Goal: Information Seeking & Learning: Learn about a topic

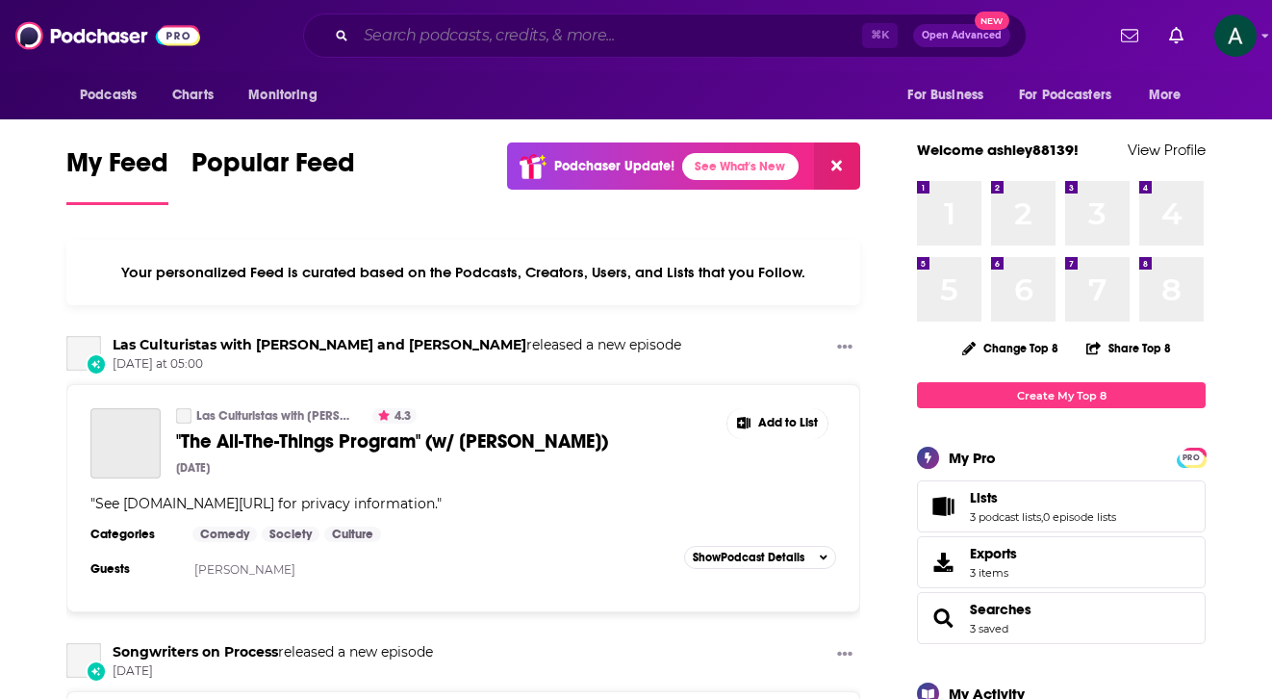
click at [591, 33] on input "Search podcasts, credits, & more..." at bounding box center [609, 35] width 506 height 31
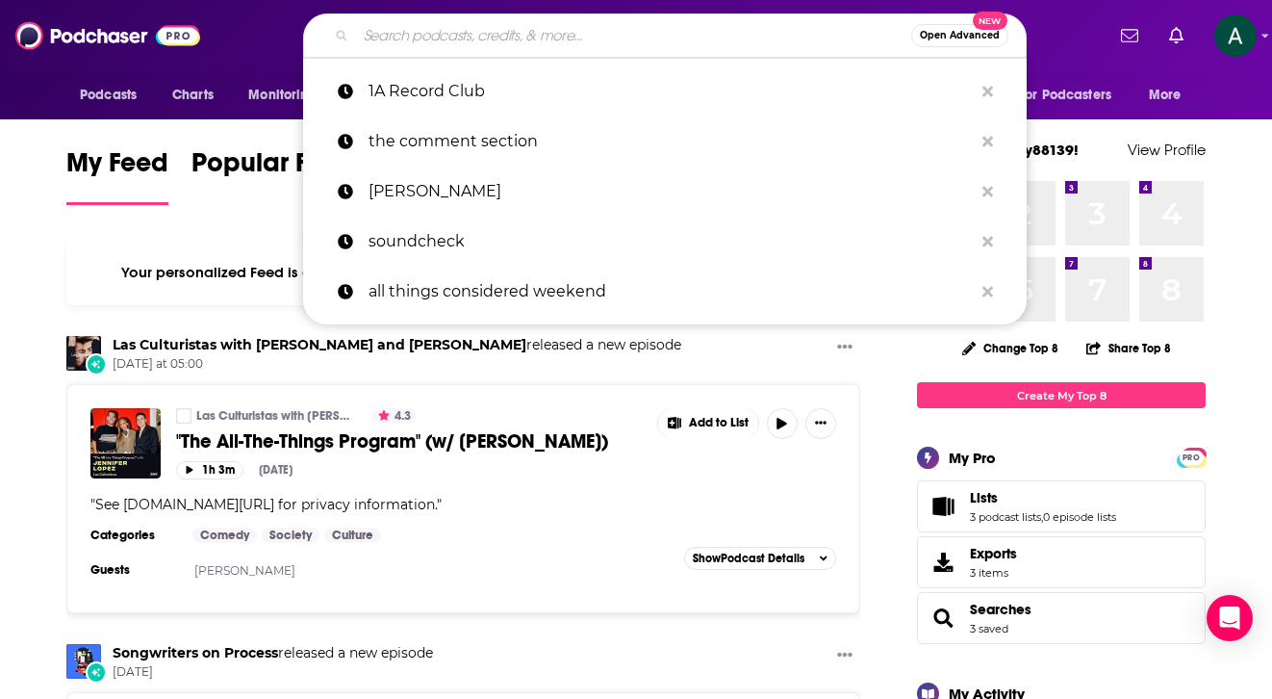
click at [591, 33] on input "Search podcasts, credits, & more..." at bounding box center [633, 35] width 555 height 31
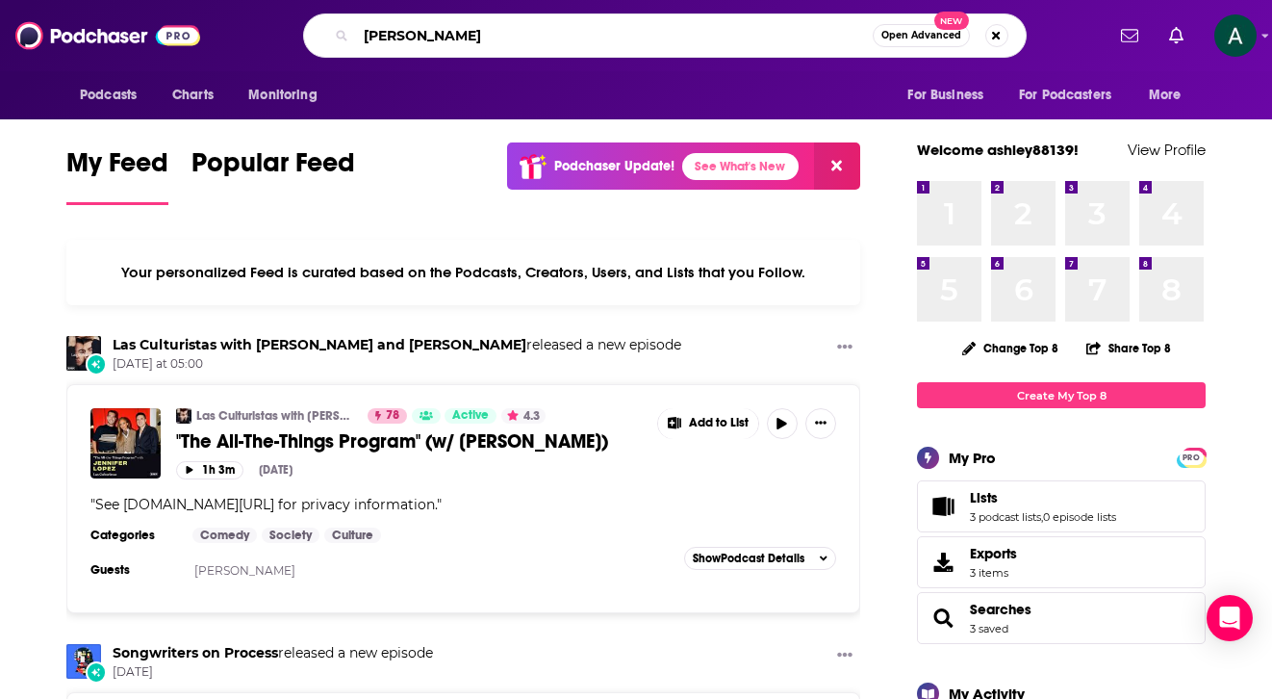
type input "[PERSON_NAME]"
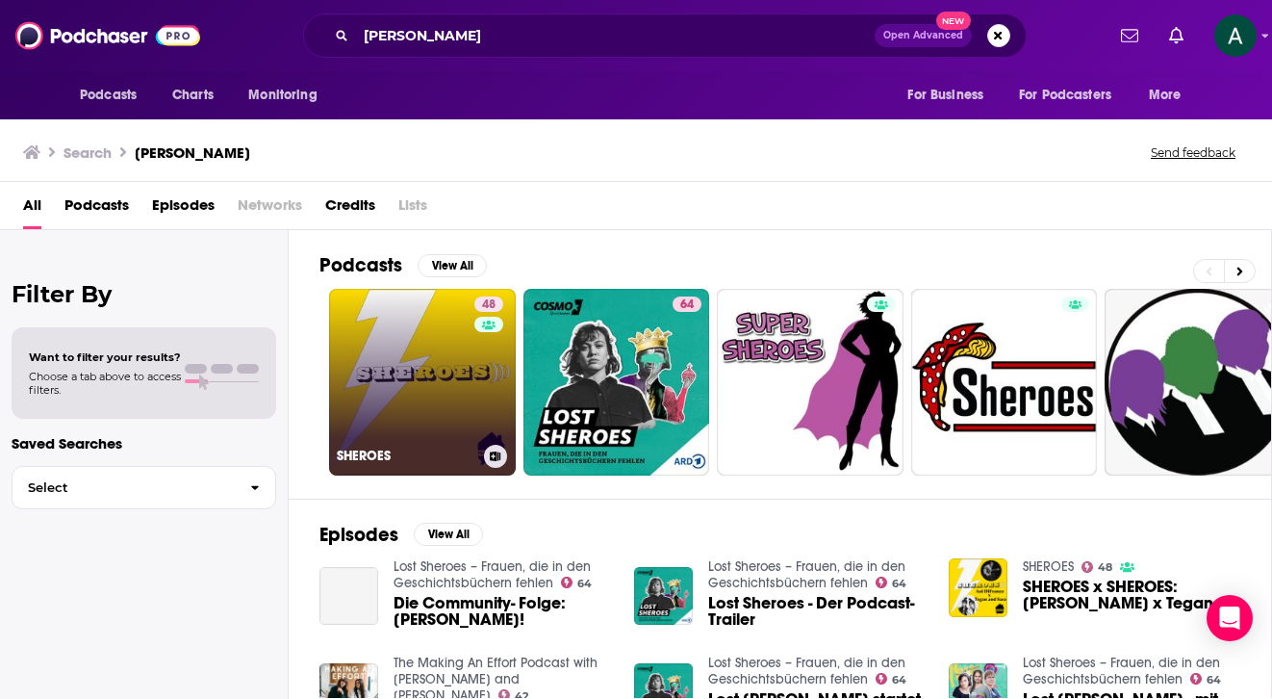
click at [423, 348] on link "48 SHEROES" at bounding box center [422, 382] width 187 height 187
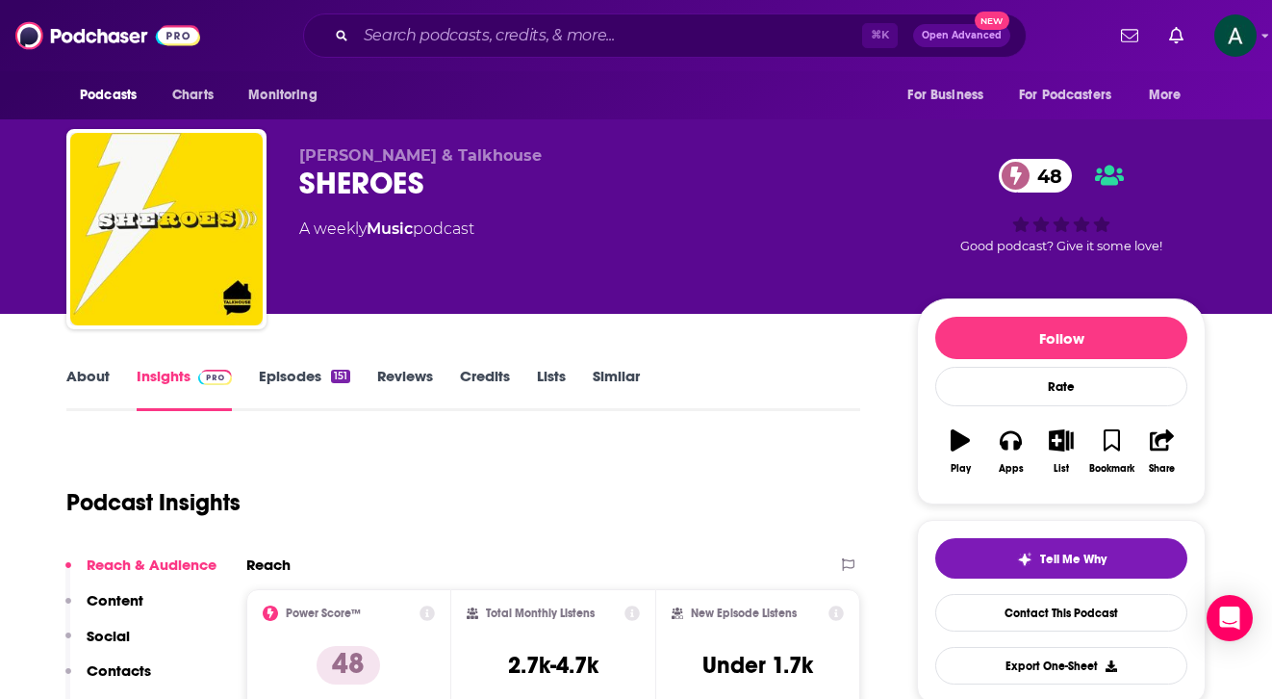
click at [291, 368] on link "Episodes 151" at bounding box center [304, 389] width 91 height 44
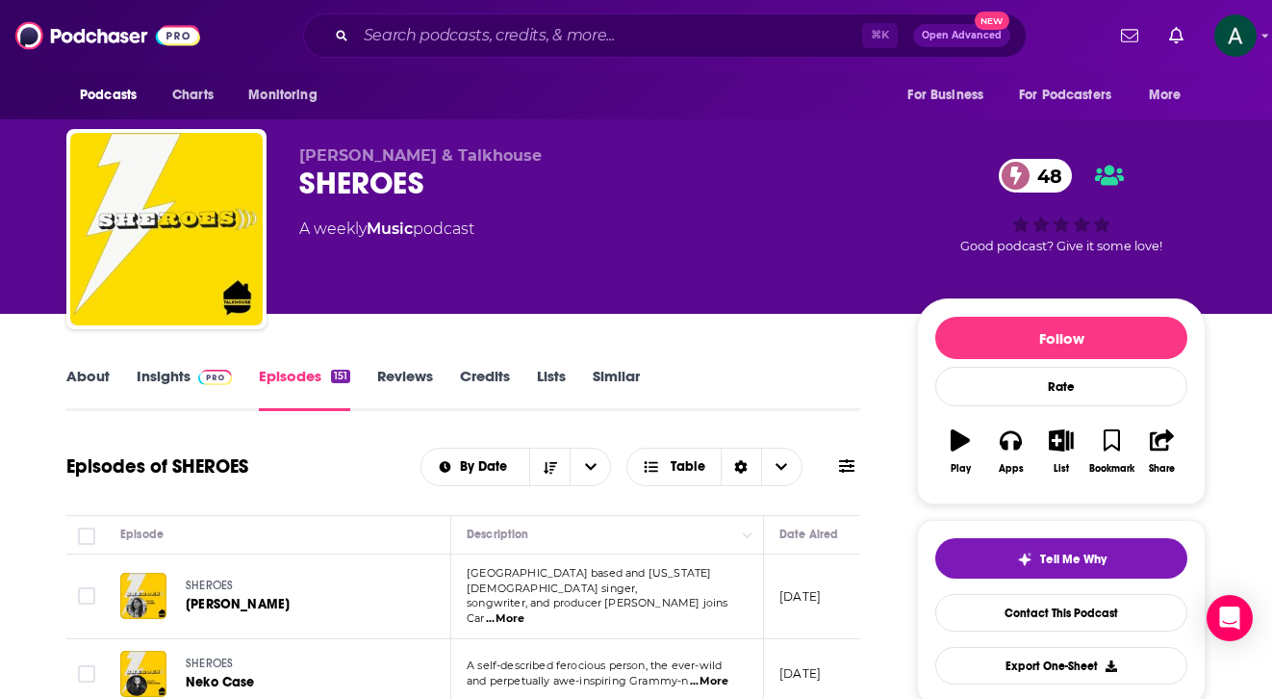
click at [80, 370] on link "About" at bounding box center [87, 389] width 43 height 44
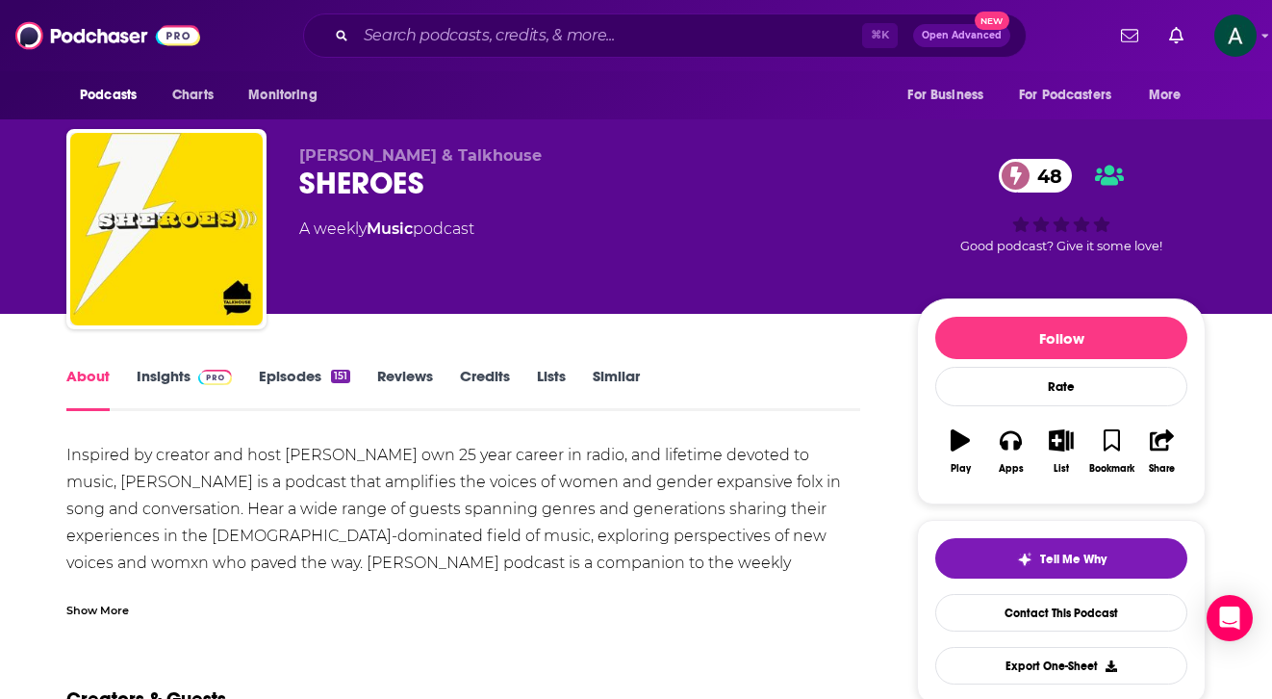
click at [486, 381] on link "Credits" at bounding box center [485, 389] width 50 height 44
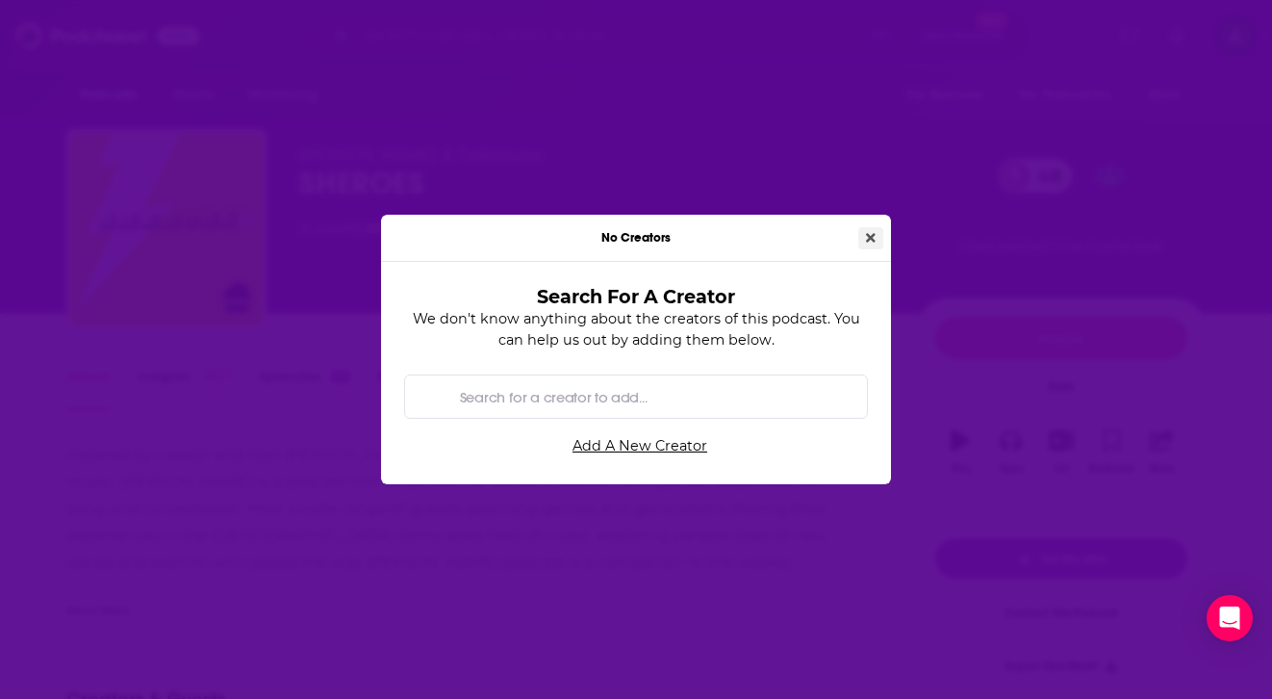
click at [871, 232] on icon "Close" at bounding box center [871, 237] width 10 height 13
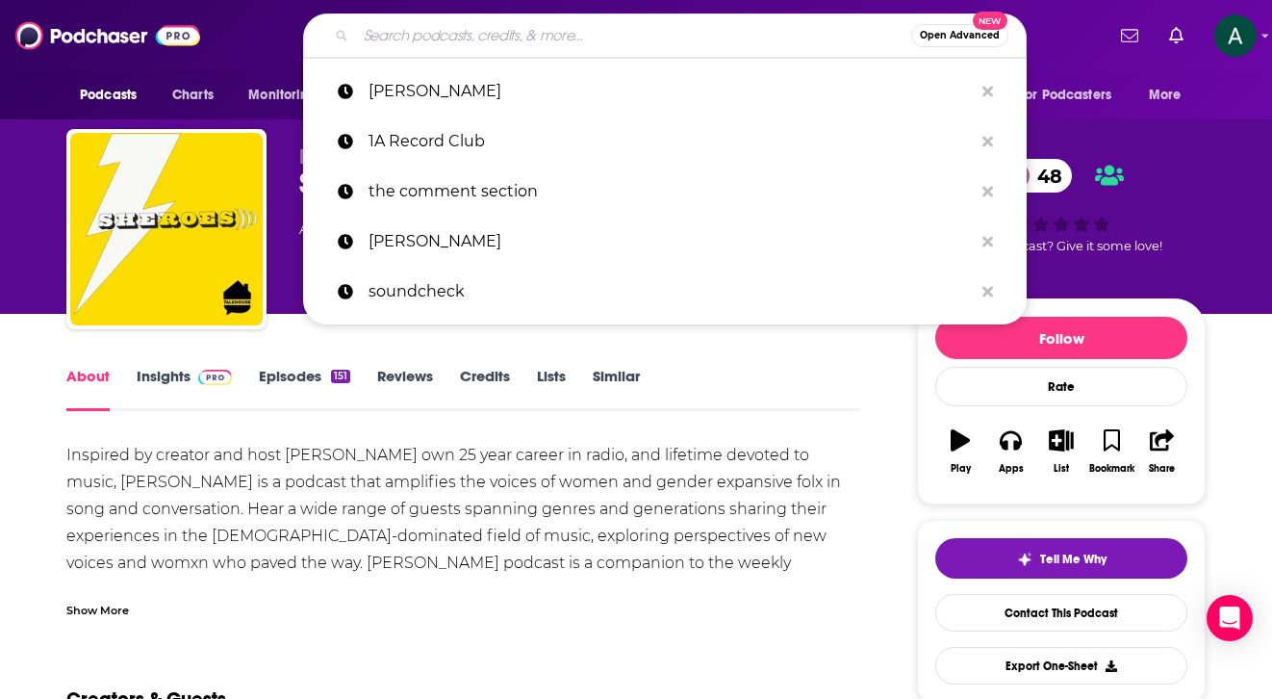
click at [498, 37] on input "Search podcasts, credits, & more..." at bounding box center [633, 35] width 555 height 31
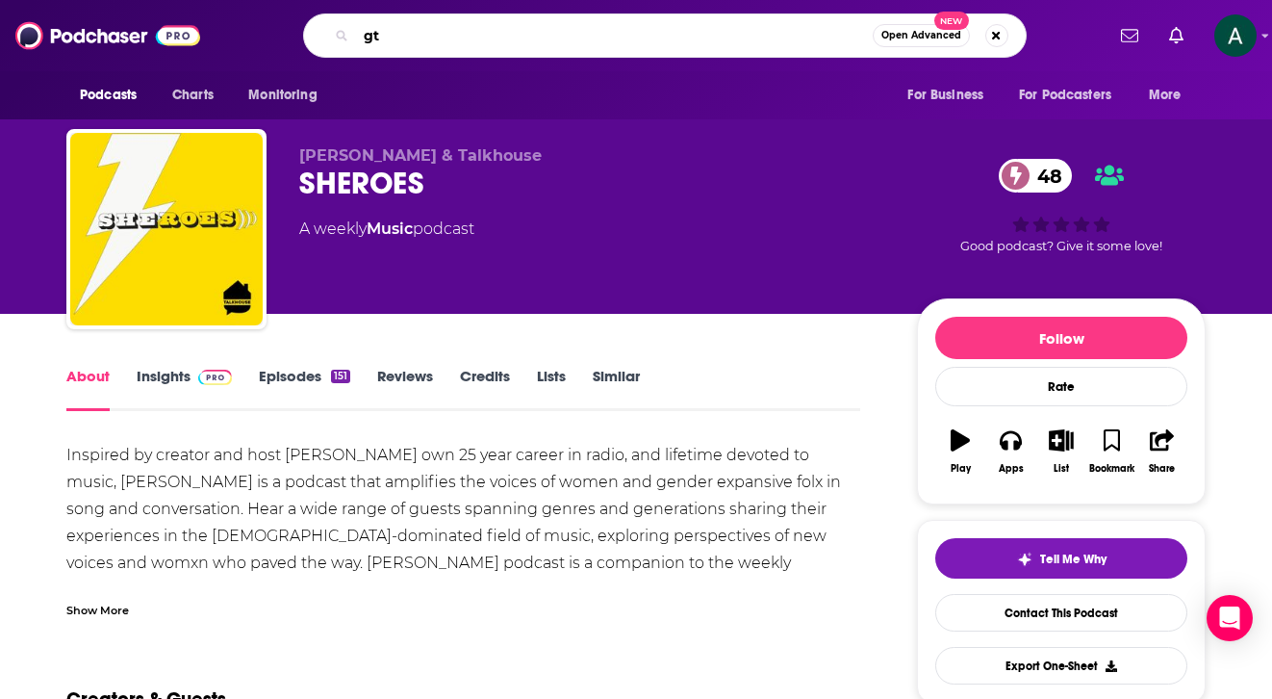
type input "g"
type input "h"
type input "the guilty feminist"
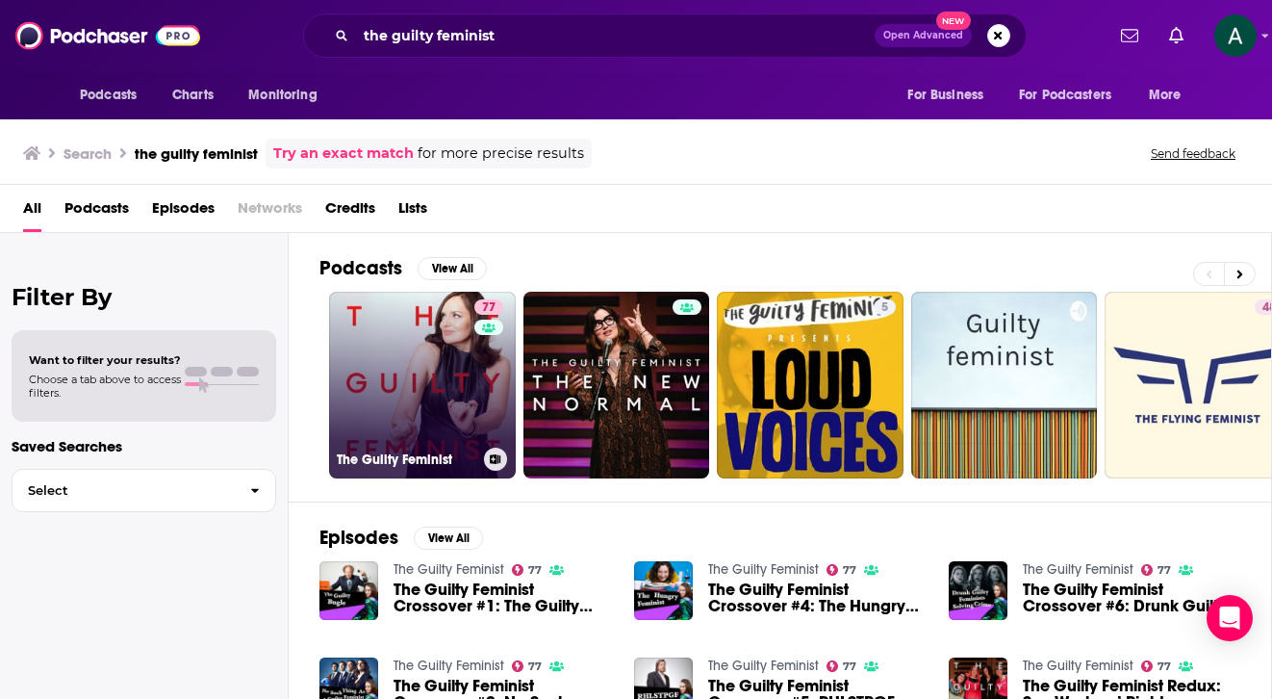
click at [387, 328] on link "77 The Guilty Feminist" at bounding box center [422, 385] width 187 height 187
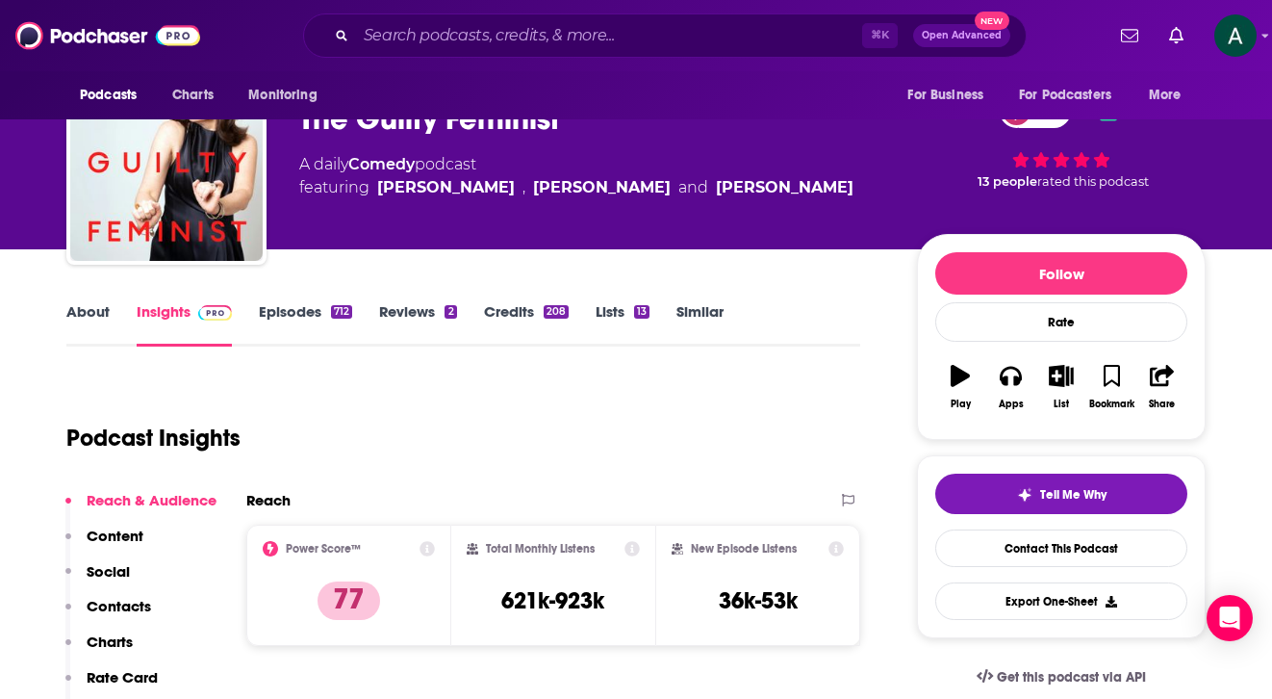
scroll to position [60, 0]
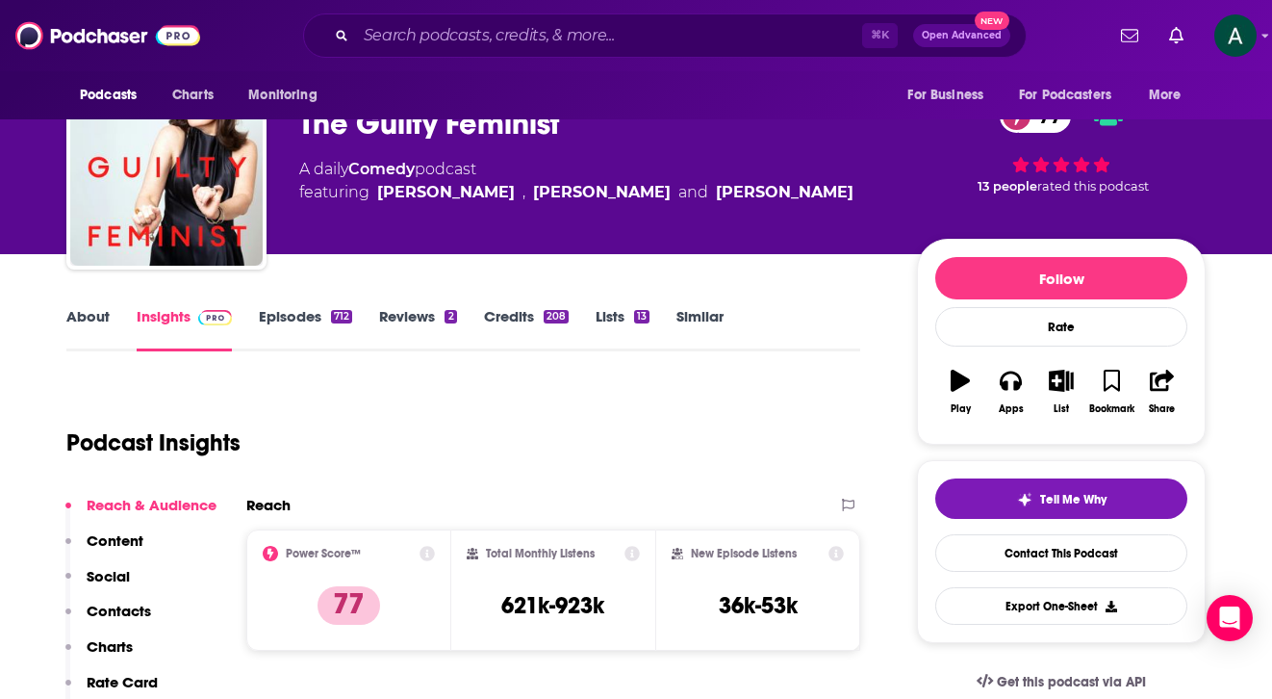
click at [318, 316] on link "Episodes 712" at bounding box center [305, 329] width 93 height 44
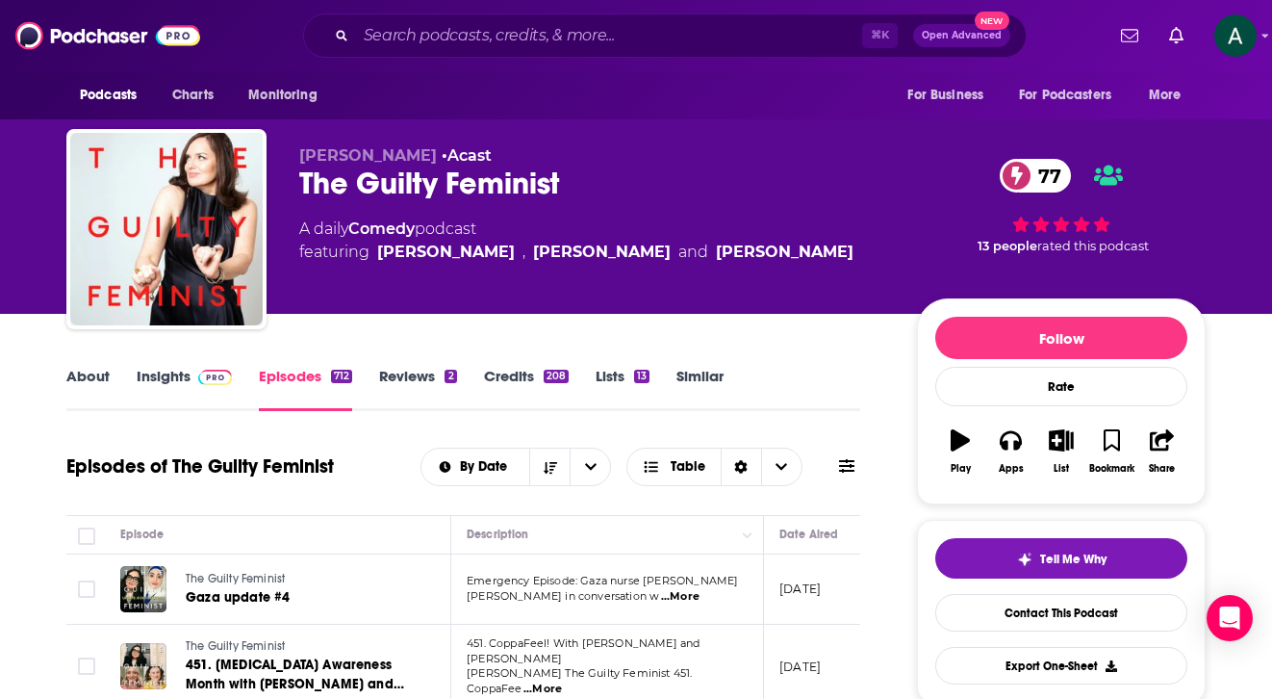
click at [519, 376] on link "Credits 208" at bounding box center [526, 389] width 85 height 44
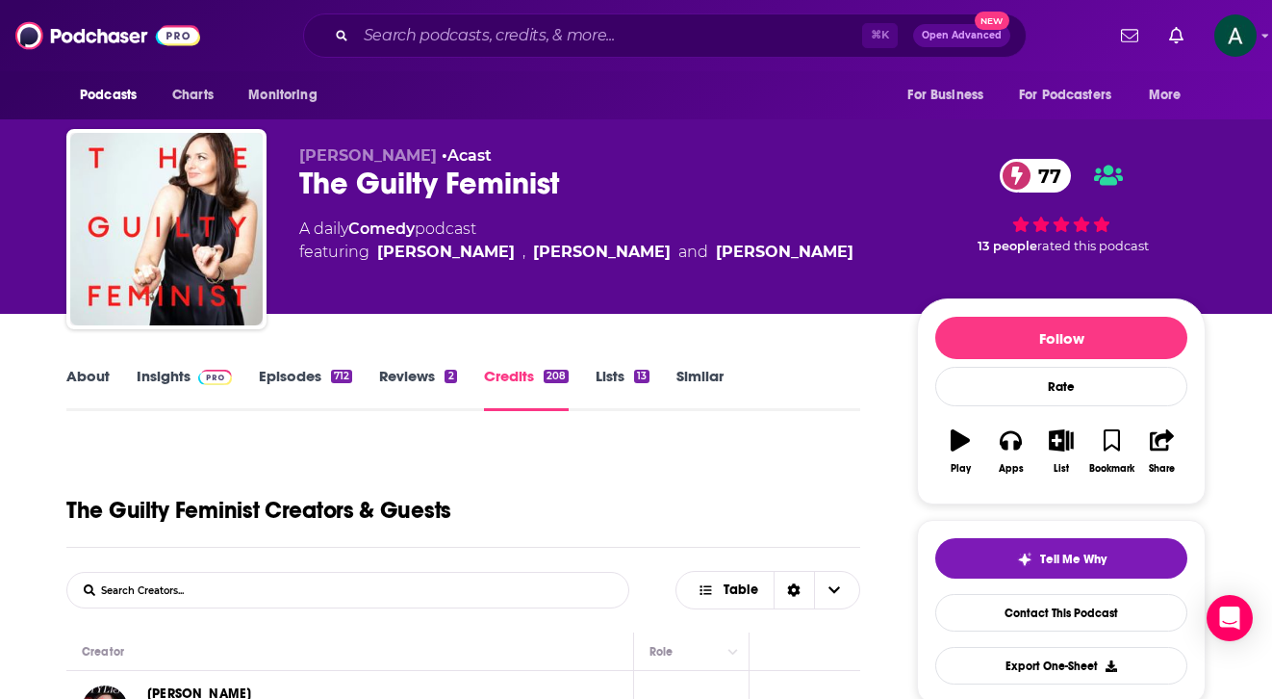
scroll to position [274, 0]
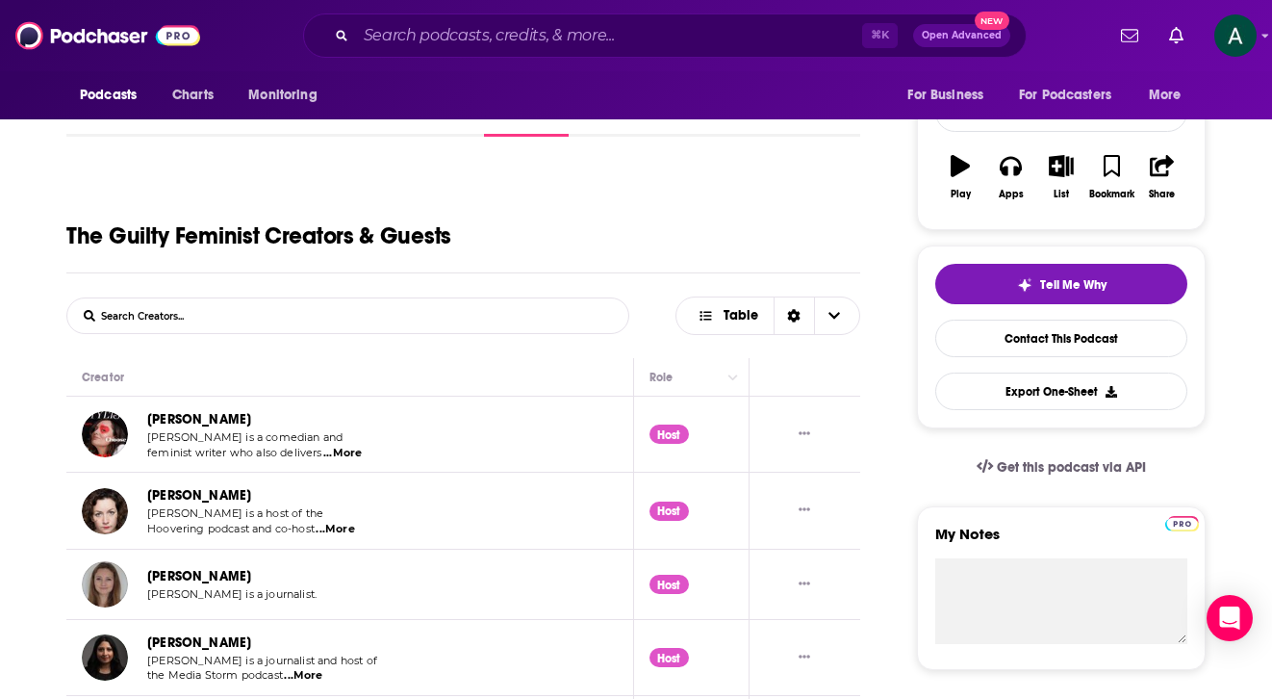
click at [343, 451] on span "...More" at bounding box center [342, 452] width 38 height 15
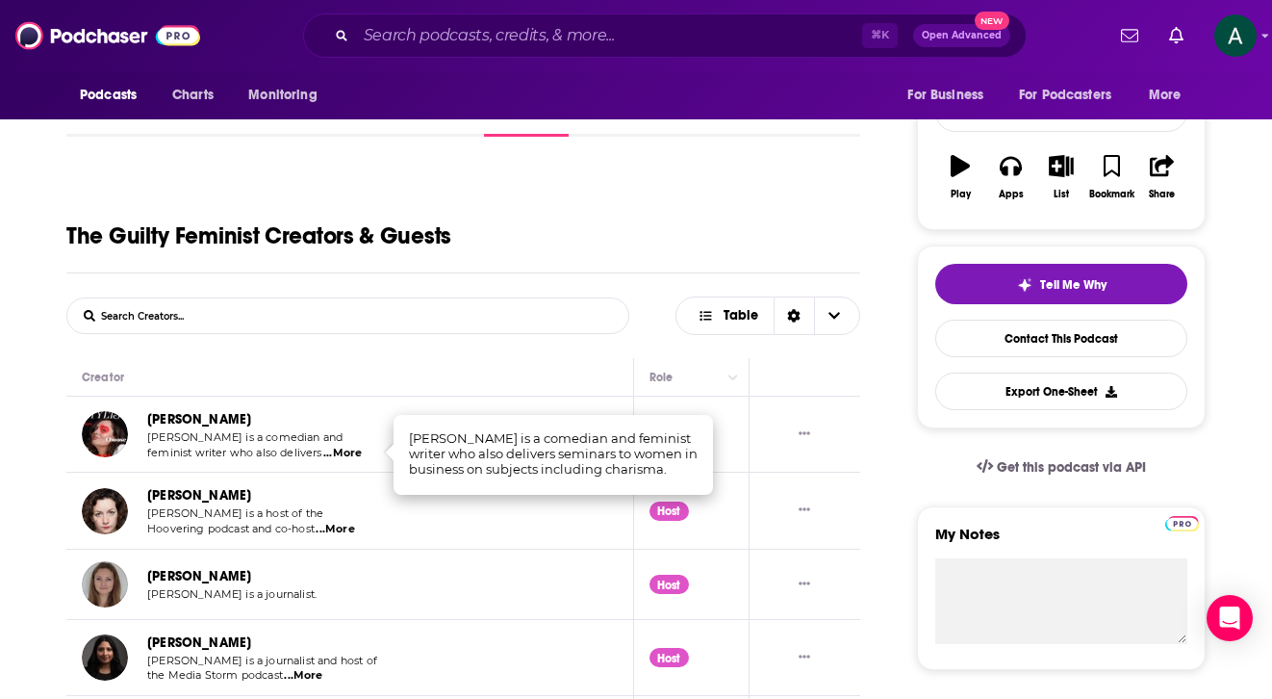
click at [451, 331] on form "List Search Input Search Creators..." at bounding box center [347, 315] width 563 height 37
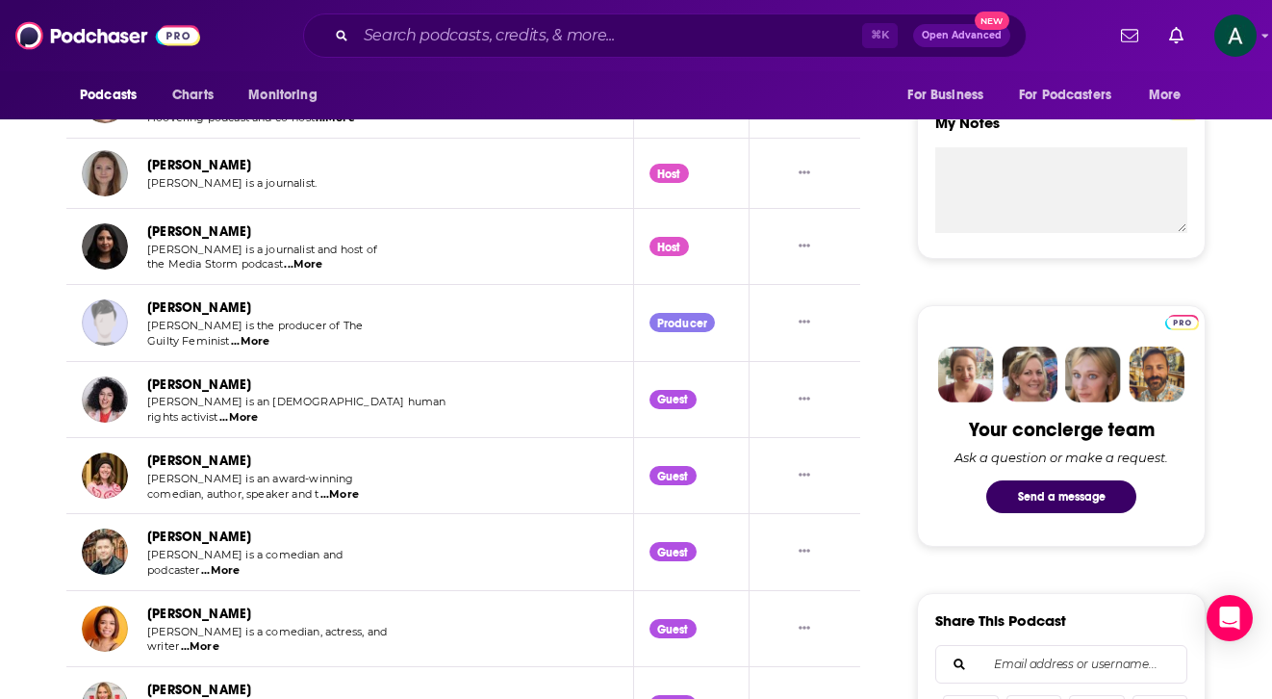
scroll to position [800, 0]
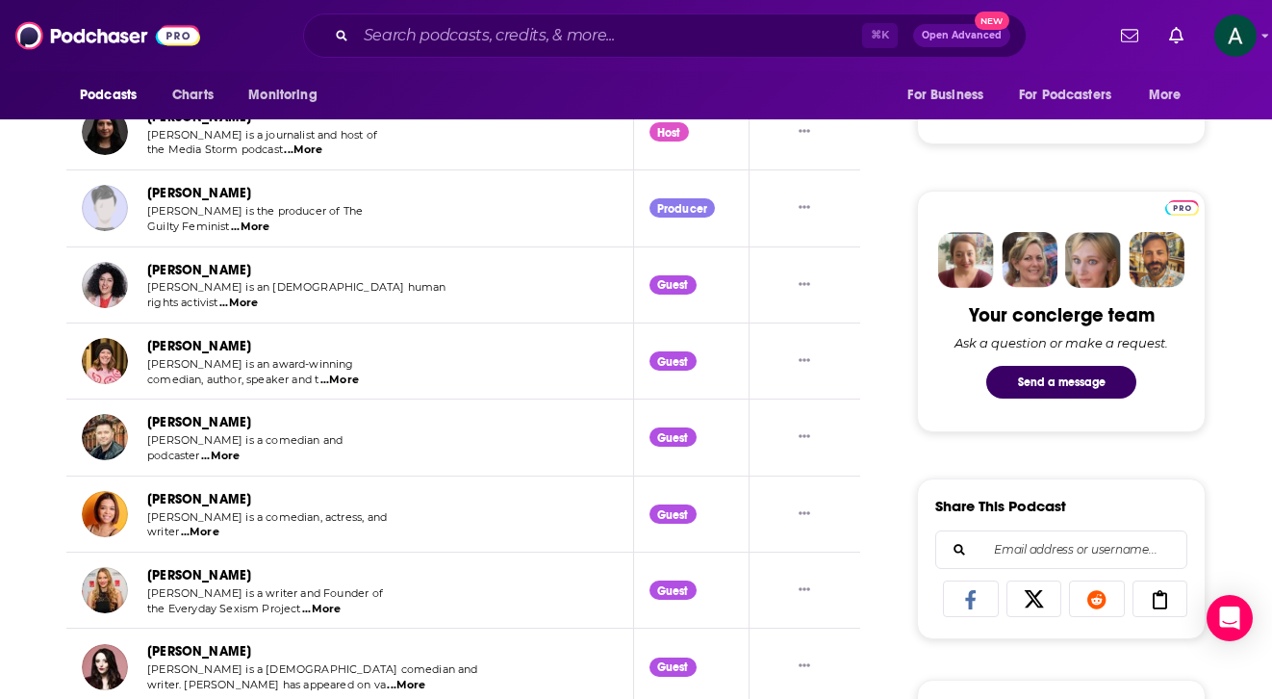
click at [251, 219] on span "...More" at bounding box center [250, 226] width 38 height 15
click at [804, 201] on icon "Show More Button" at bounding box center [805, 207] width 12 height 12
click at [191, 185] on link "[PERSON_NAME]" at bounding box center [199, 193] width 104 height 16
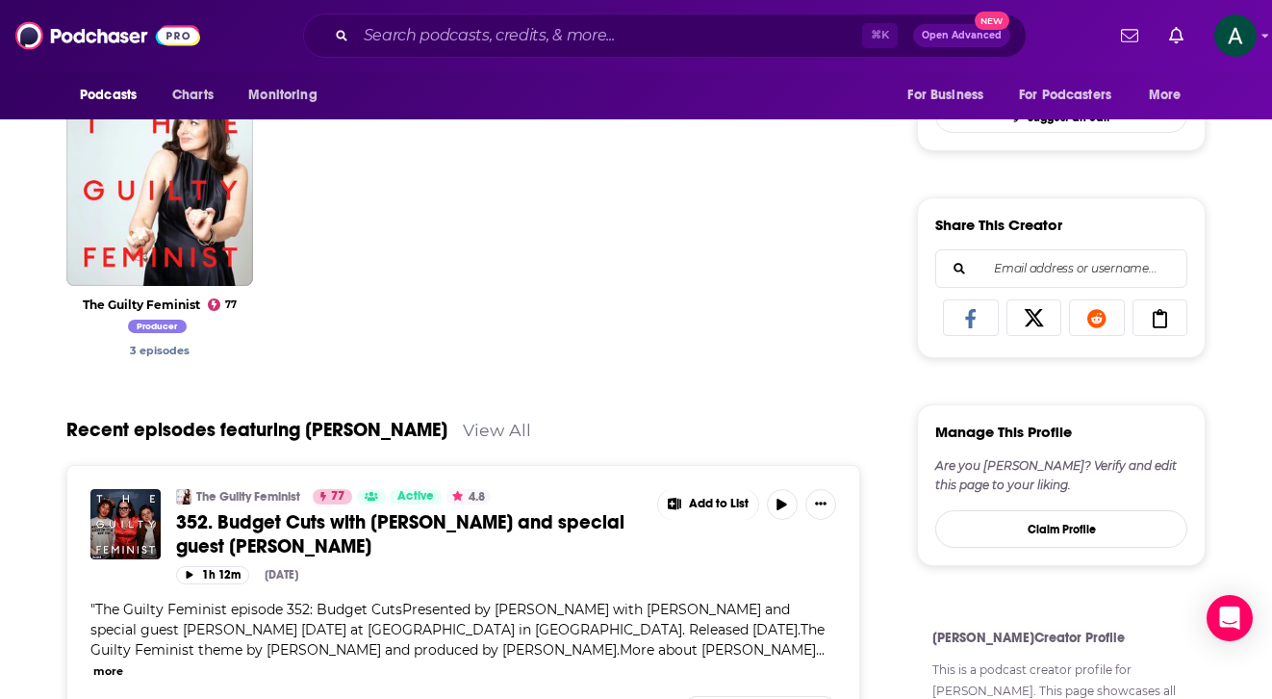
scroll to position [624, 0]
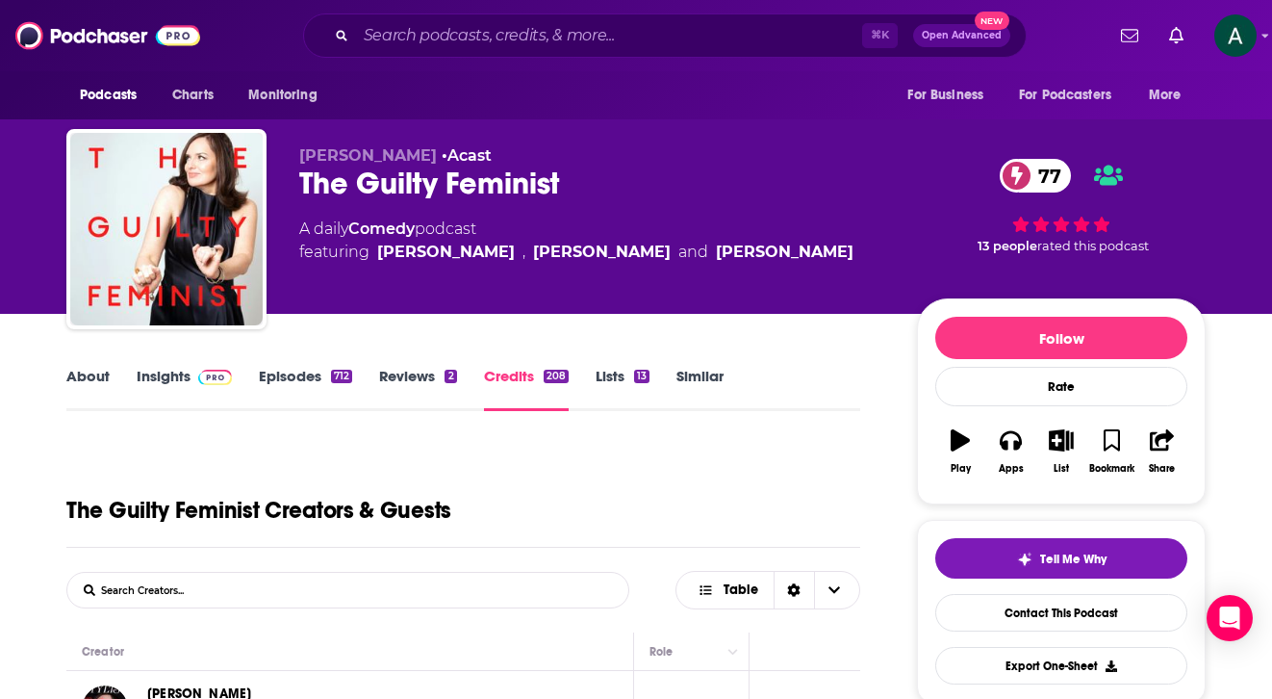
click at [94, 384] on link "About" at bounding box center [87, 389] width 43 height 44
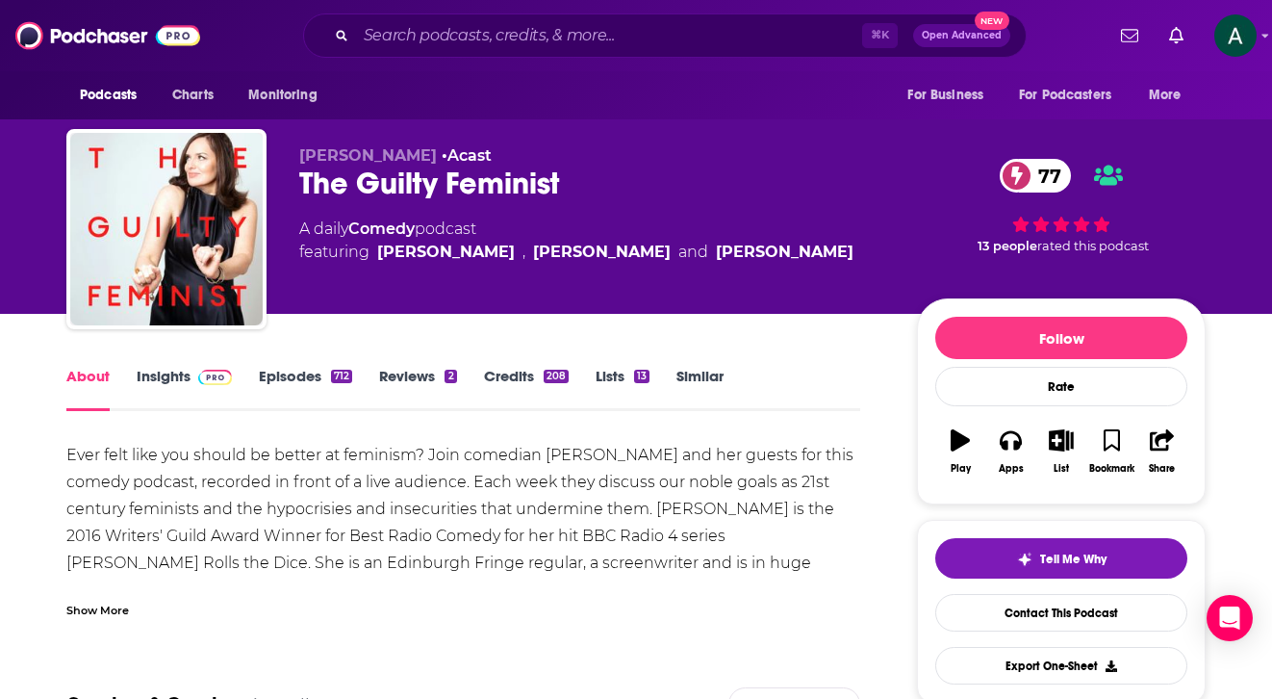
click at [159, 382] on link "Insights" at bounding box center [184, 389] width 95 height 44
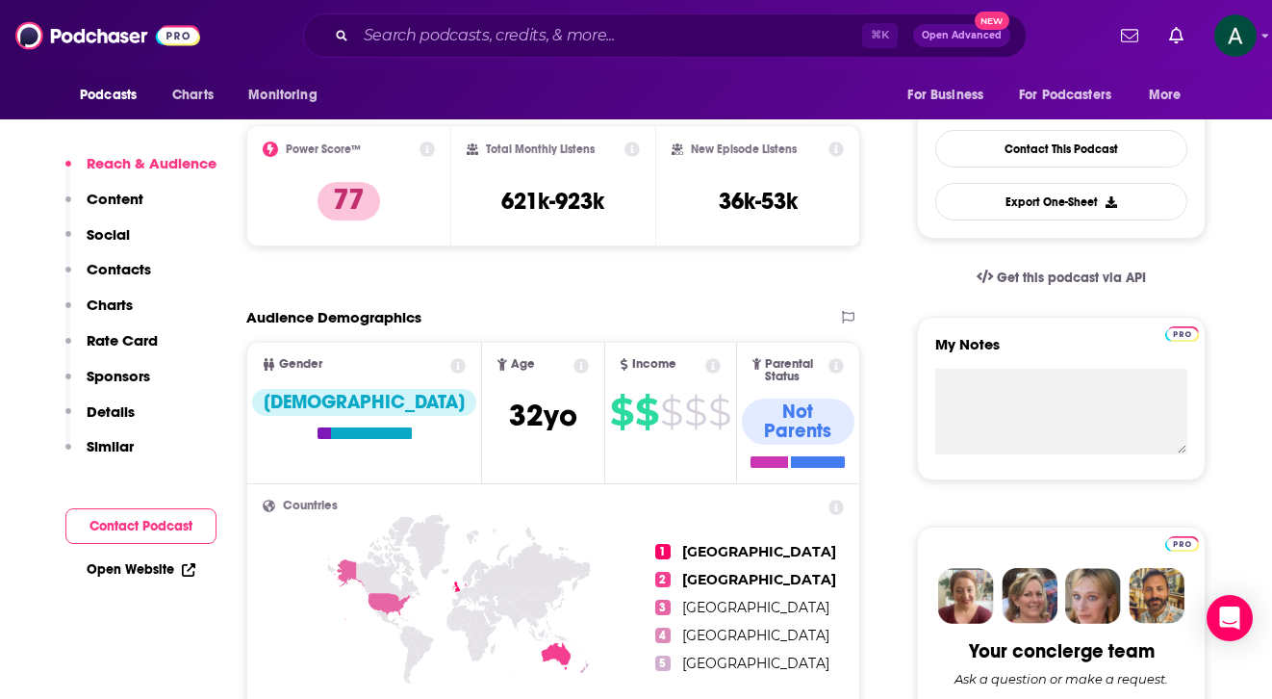
scroll to position [467, 0]
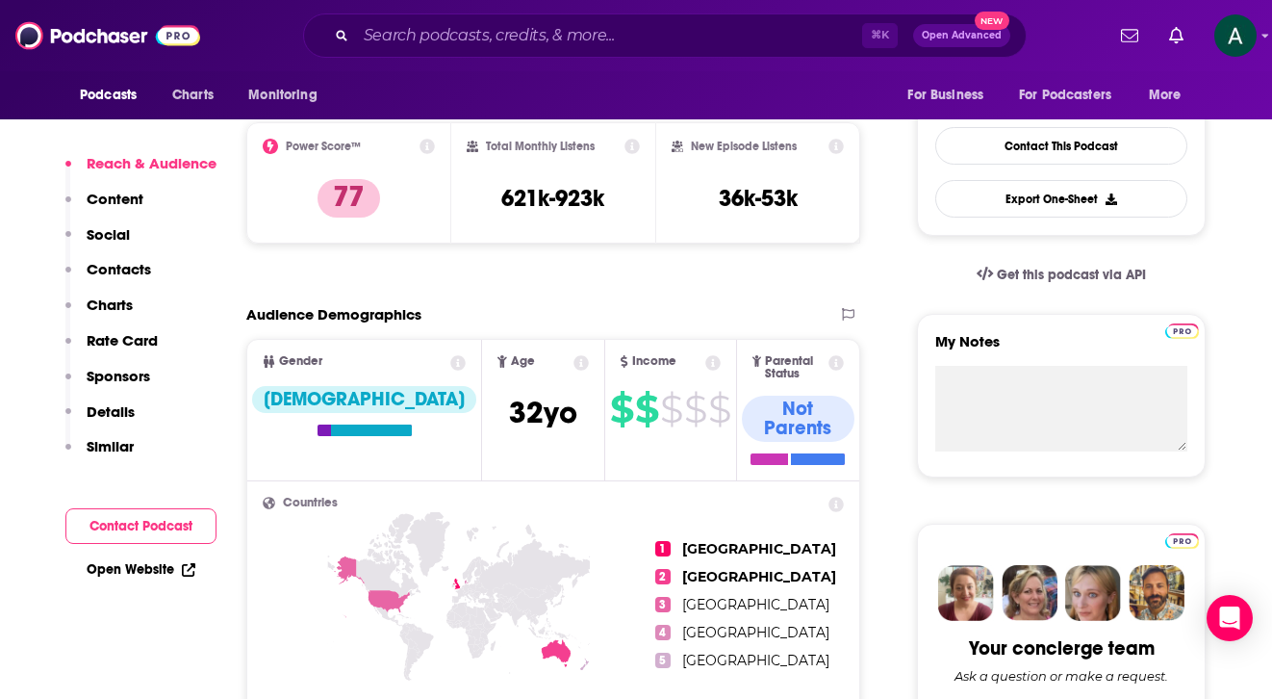
click at [108, 268] on p "Contacts" at bounding box center [119, 269] width 64 height 18
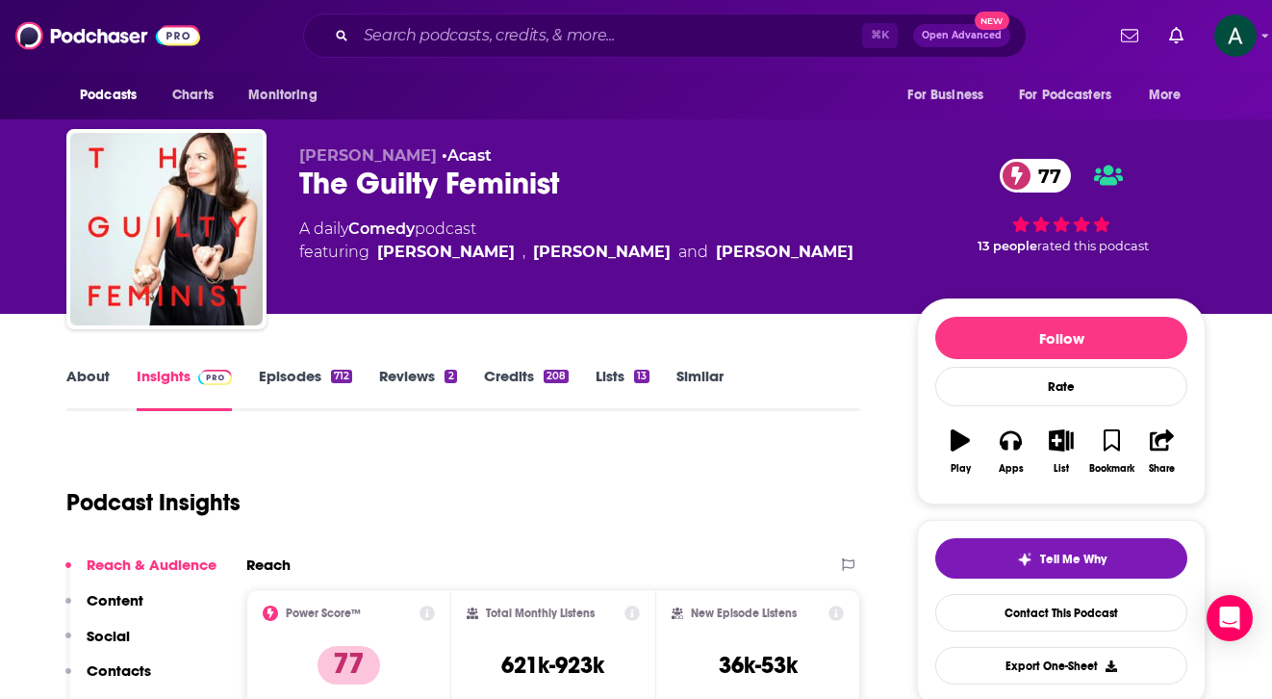
scroll to position [0, 0]
click at [288, 370] on link "Episodes 712" at bounding box center [305, 389] width 93 height 44
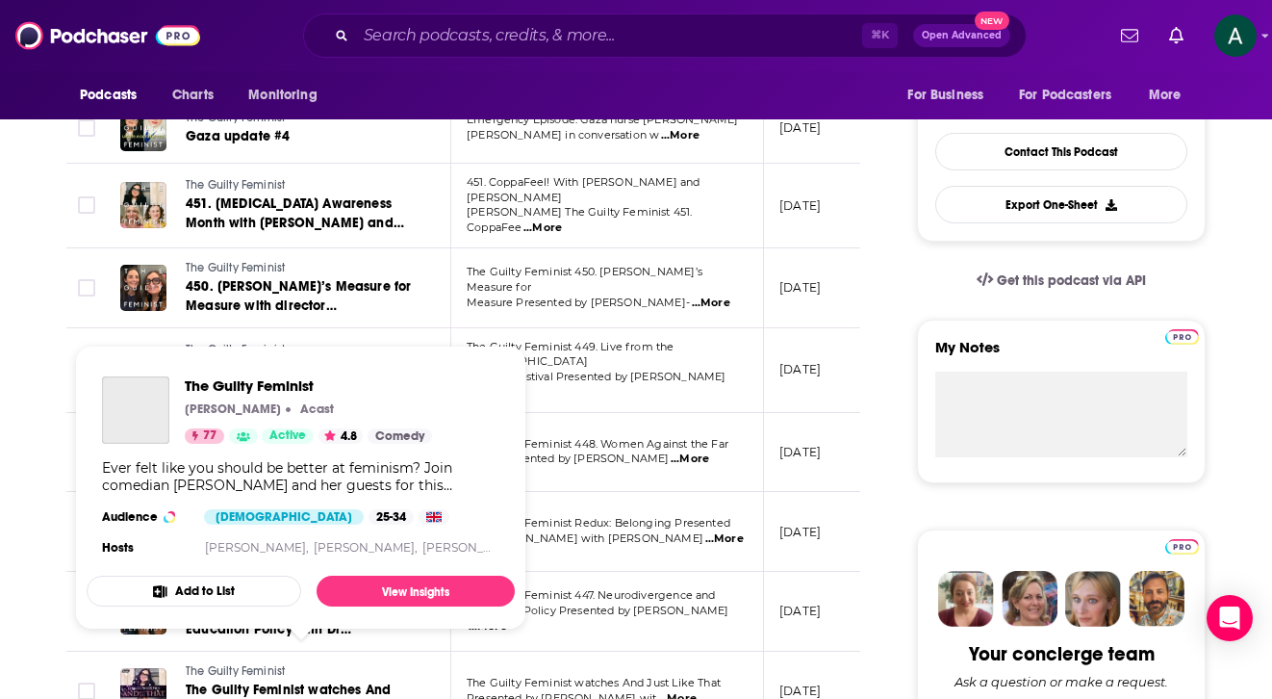
scroll to position [443, 0]
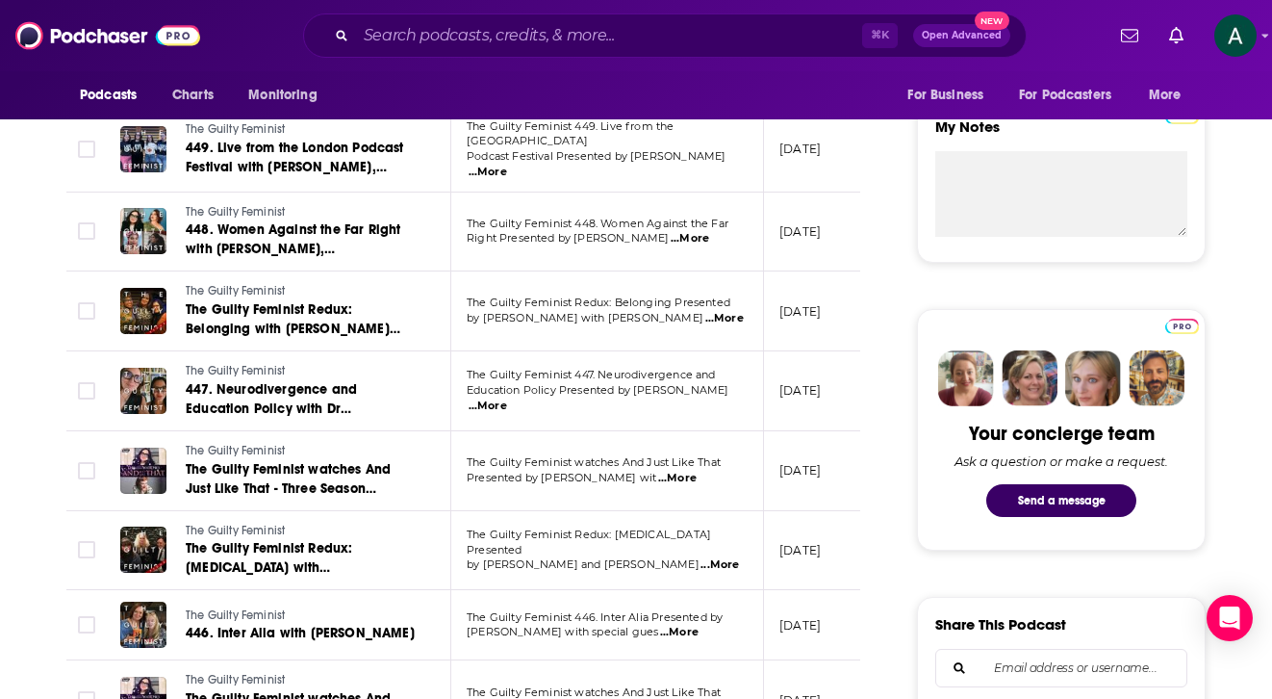
scroll to position [684, 0]
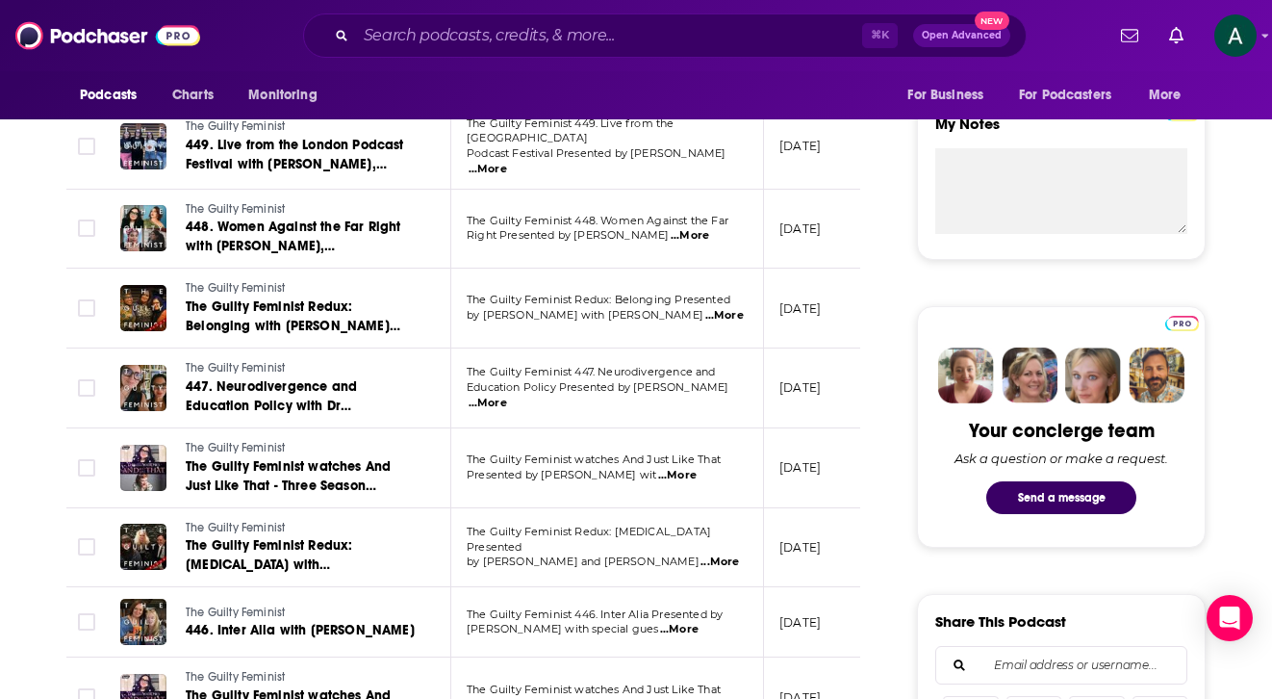
click at [721, 554] on span "...More" at bounding box center [719, 561] width 38 height 15
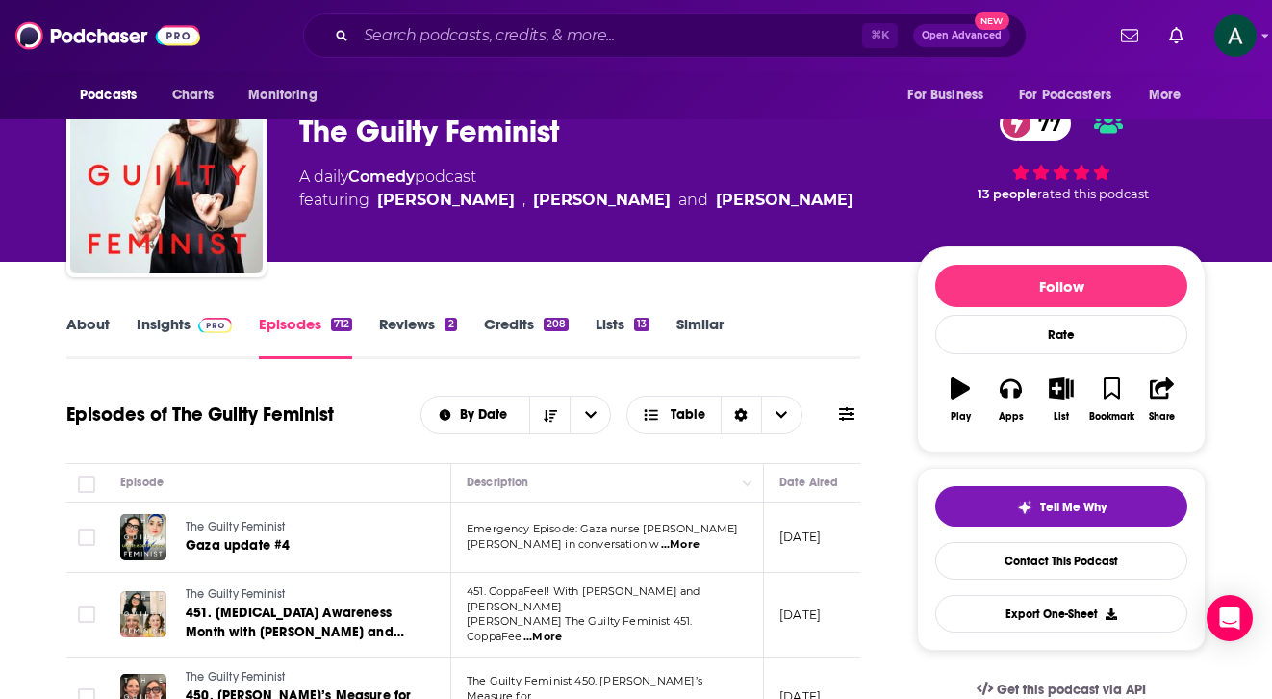
scroll to position [47, 0]
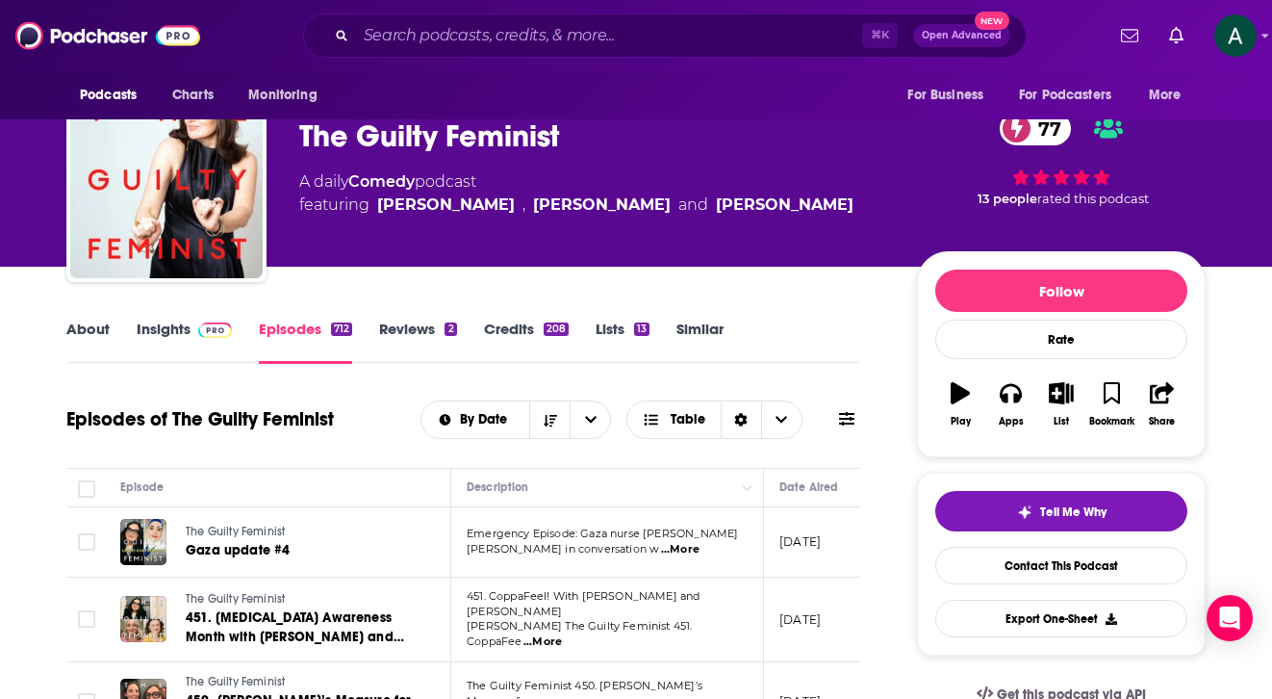
click at [83, 331] on link "About" at bounding box center [87, 341] width 43 height 44
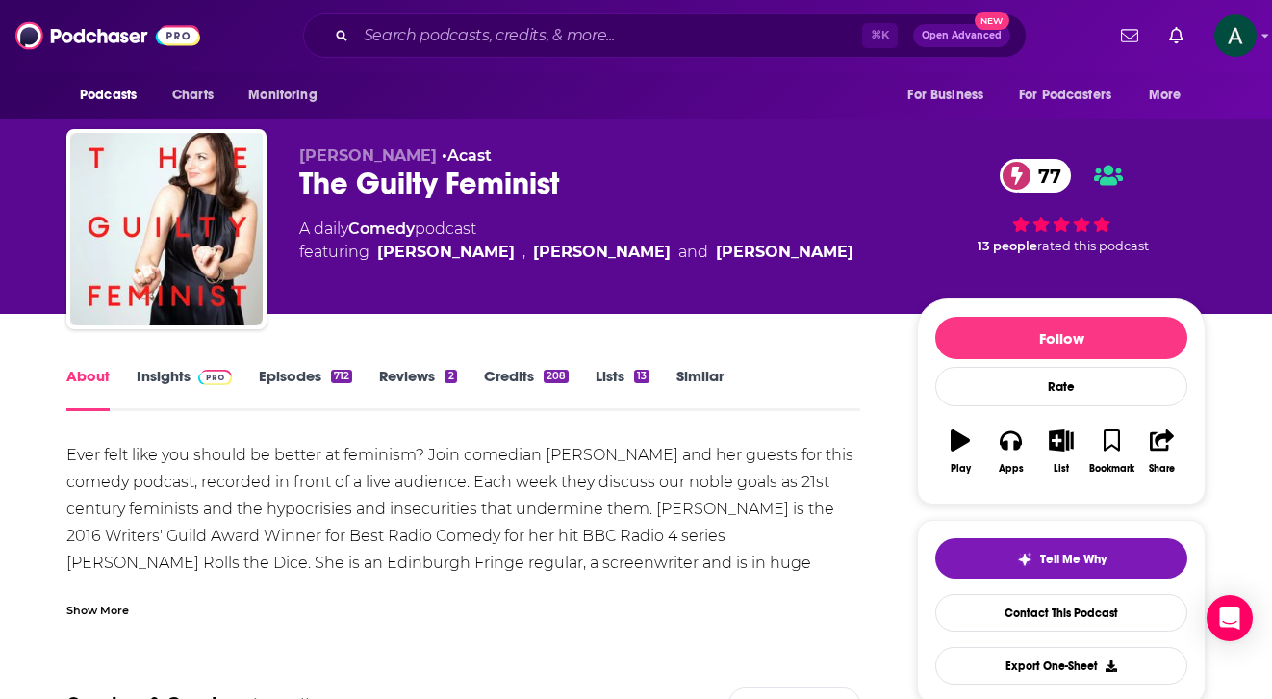
click at [305, 382] on link "Episodes 712" at bounding box center [305, 389] width 93 height 44
